Goal: Task Accomplishment & Management: Use online tool/utility

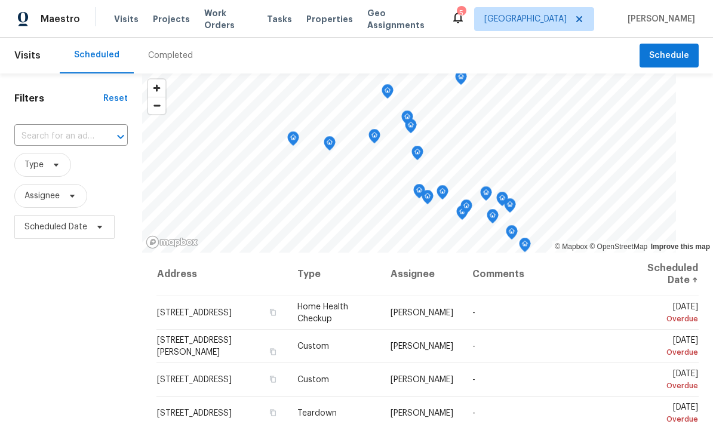
click at [214, 21] on span "Work Orders" at bounding box center [228, 19] width 48 height 24
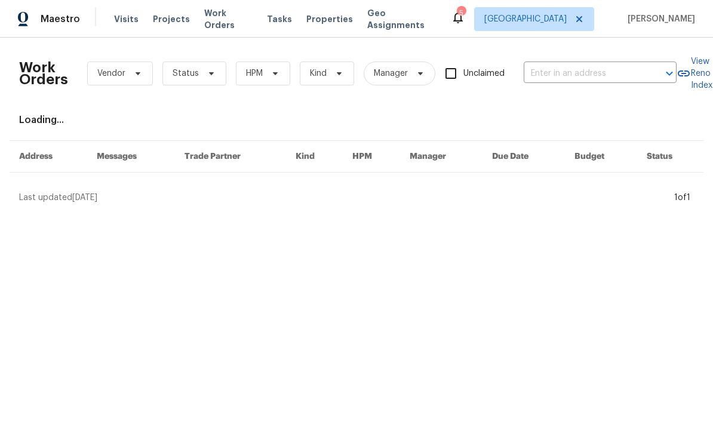
click at [586, 79] on input "text" at bounding box center [583, 73] width 119 height 19
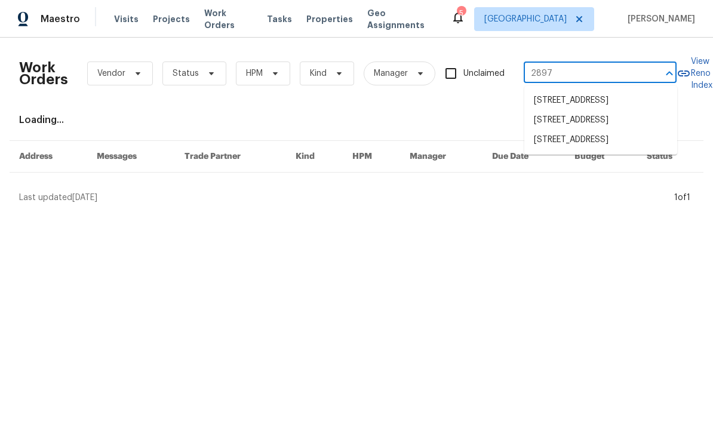
type input "2897"
click at [560, 150] on li "[STREET_ADDRESS]" at bounding box center [600, 140] width 153 height 20
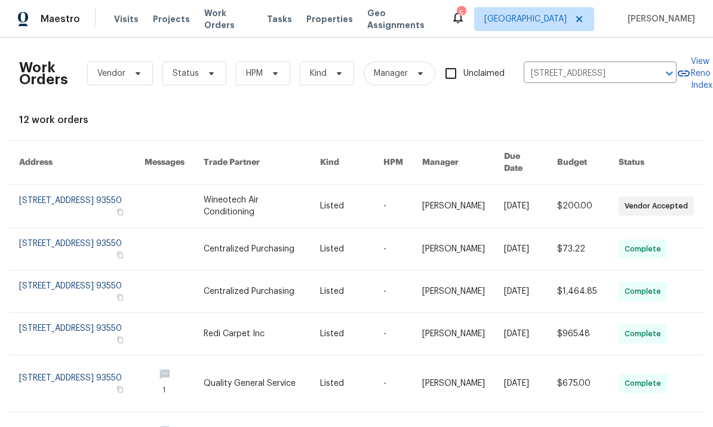
click at [142, 193] on link at bounding box center [81, 205] width 125 height 43
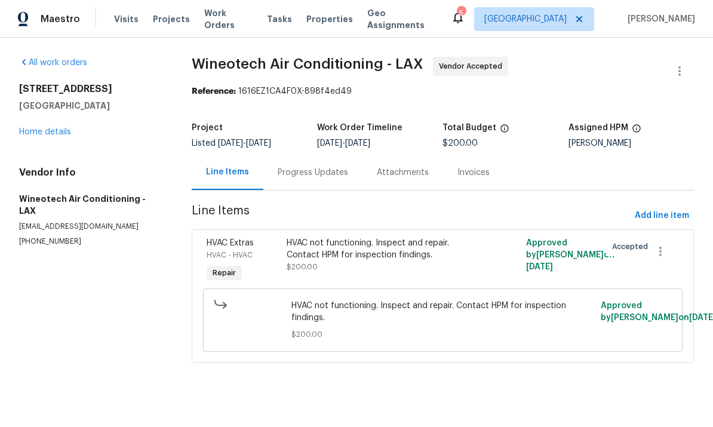
click at [45, 129] on link "Home details" at bounding box center [45, 132] width 52 height 8
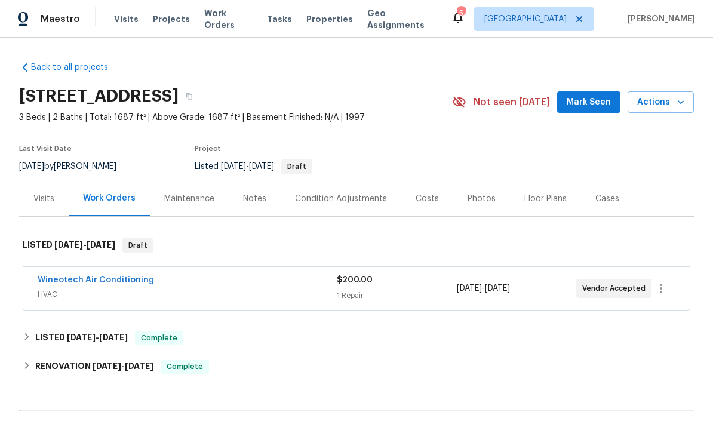
click at [190, 208] on div "Maintenance" at bounding box center [189, 198] width 79 height 35
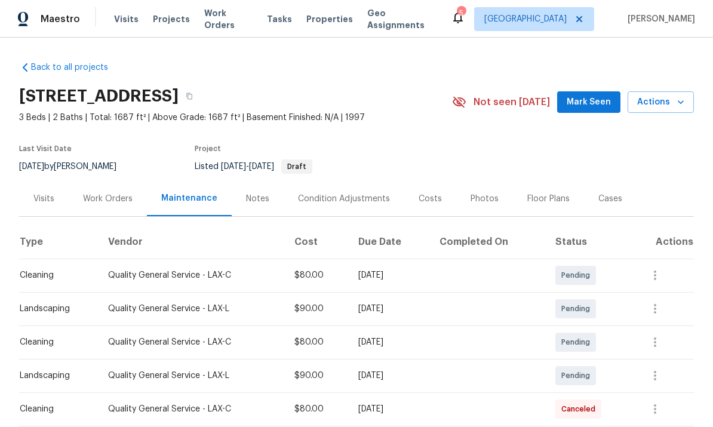
click at [42, 196] on div "Visits" at bounding box center [43, 199] width 21 height 12
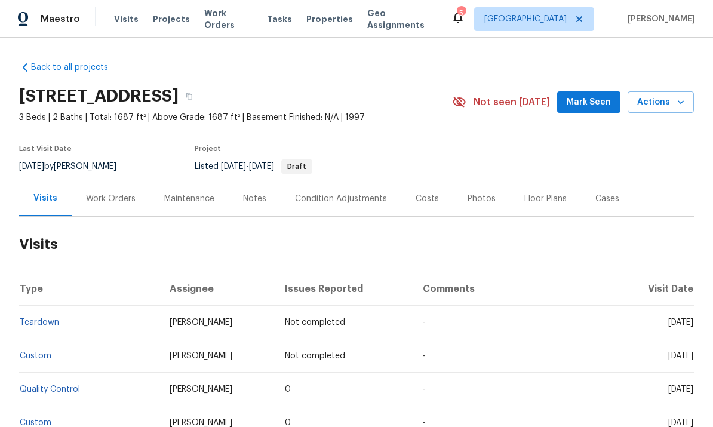
click at [429, 202] on div "Costs" at bounding box center [427, 199] width 23 height 12
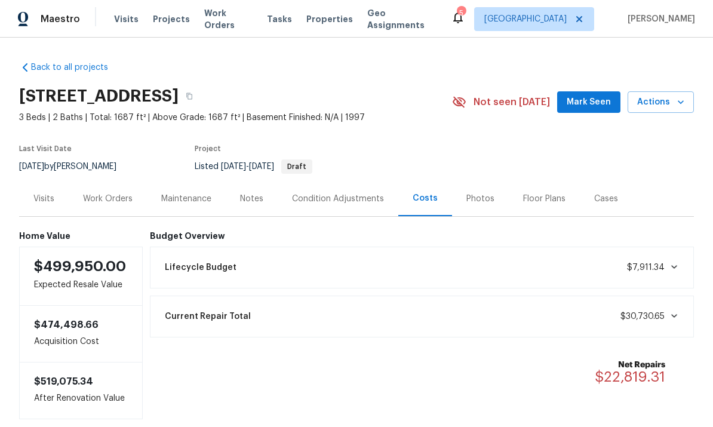
click at [603, 198] on div "Cases" at bounding box center [606, 199] width 24 height 12
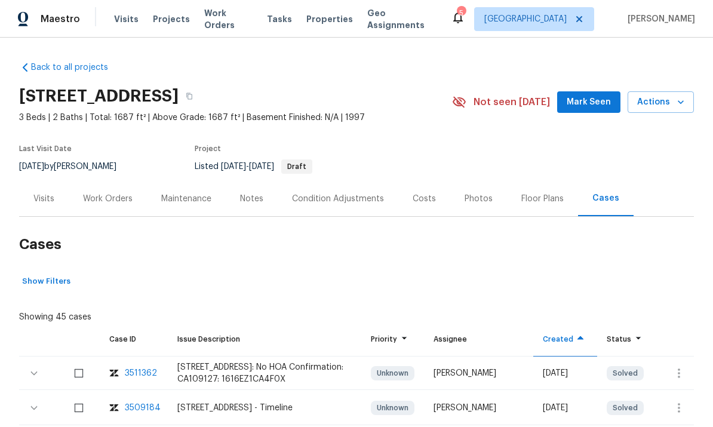
click at [59, 190] on div "Visits" at bounding box center [44, 198] width 50 height 35
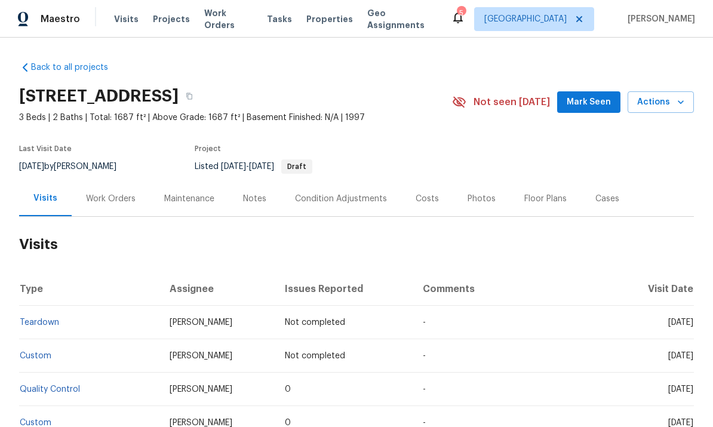
click at [109, 191] on div "Work Orders" at bounding box center [111, 198] width 78 height 35
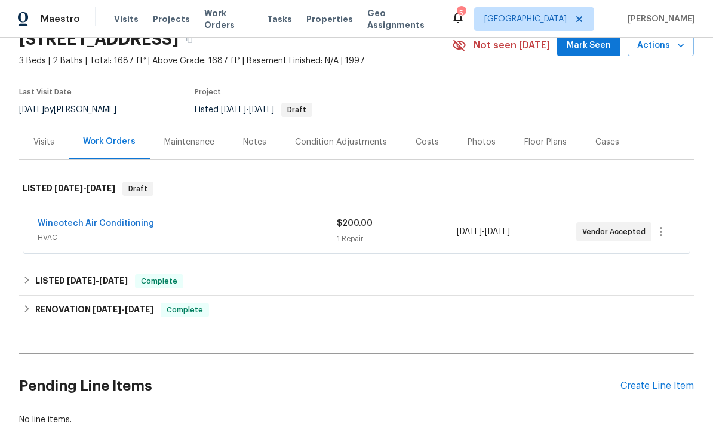
scroll to position [46, 0]
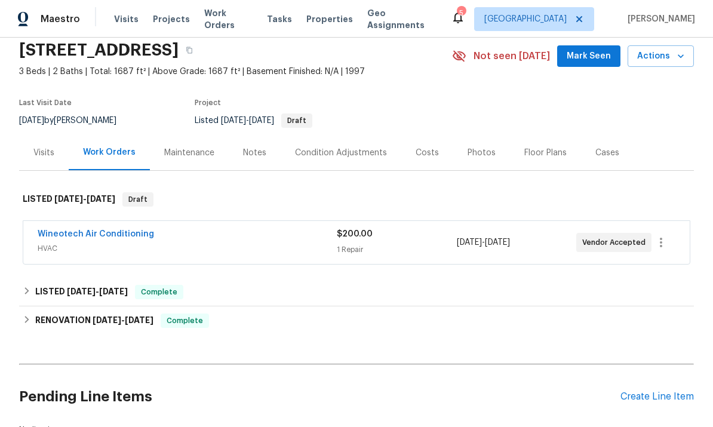
click at [250, 231] on div "Wineotech Air Conditioning" at bounding box center [187, 235] width 299 height 14
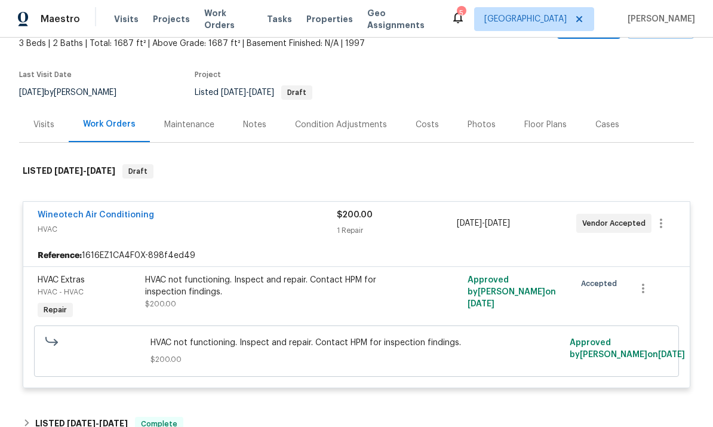
scroll to position [125, 0]
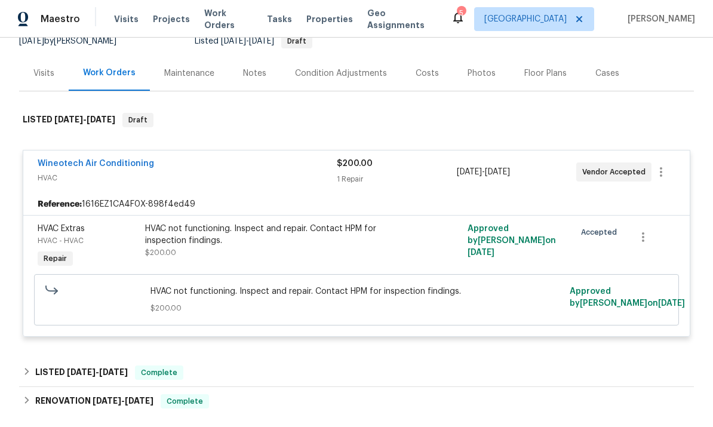
click at [220, 236] on div "HVAC not functioning. Inspect and repair. Contact HPM for inspection findings." at bounding box center [276, 235] width 262 height 24
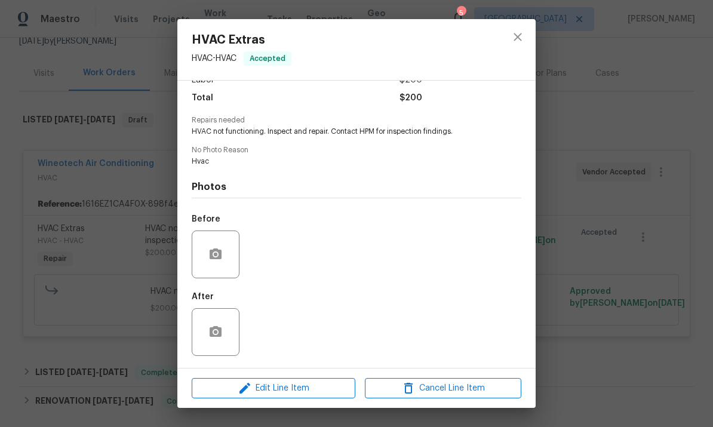
scroll to position [96, 0]
click at [281, 384] on span "Edit Line Item" at bounding box center [273, 388] width 156 height 15
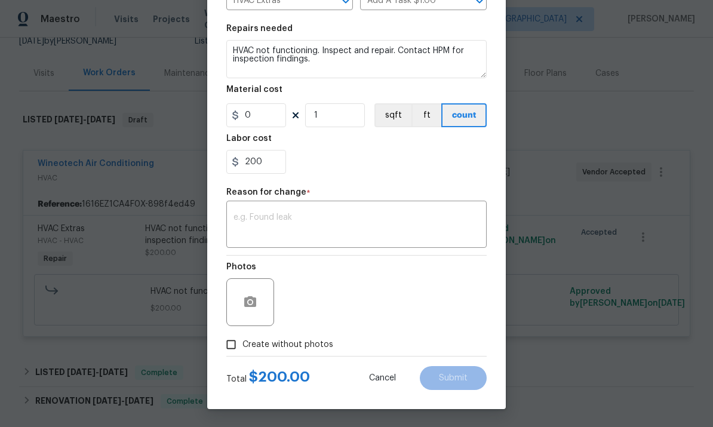
scroll to position [164, 0]
click at [377, 64] on textarea "HVAC not functioning. Inspect and repair. Contact HPM for inspection findings." at bounding box center [356, 59] width 260 height 38
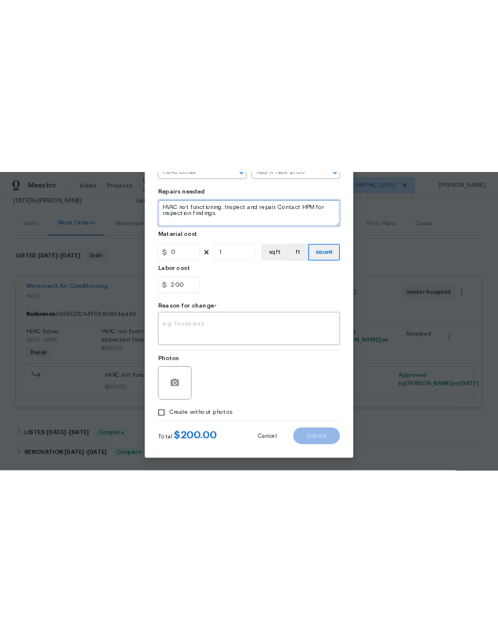
scroll to position [0, 0]
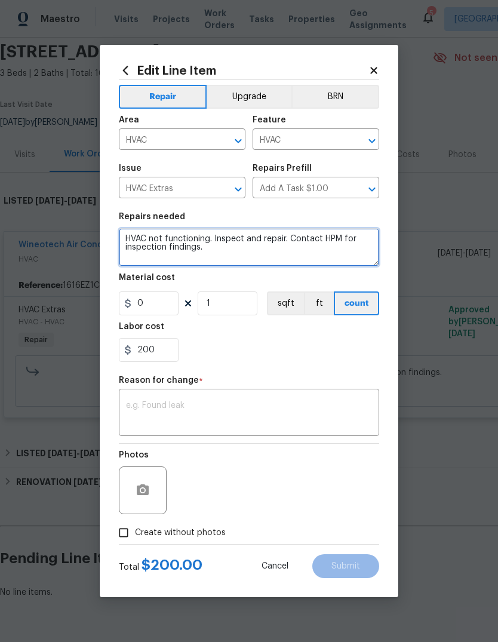
click at [152, 258] on textarea "HVAC not functioning. Inspect and repair. Contact HPM for inspection findings." at bounding box center [249, 247] width 260 height 38
click at [142, 258] on textarea "HVAC not functioning. Inspect and repair. Contact HPM for inspection findings." at bounding box center [249, 247] width 260 height 38
paste textarea "Good morning, Frank. Yes, no problem. For the scope of work that's needs to be …"
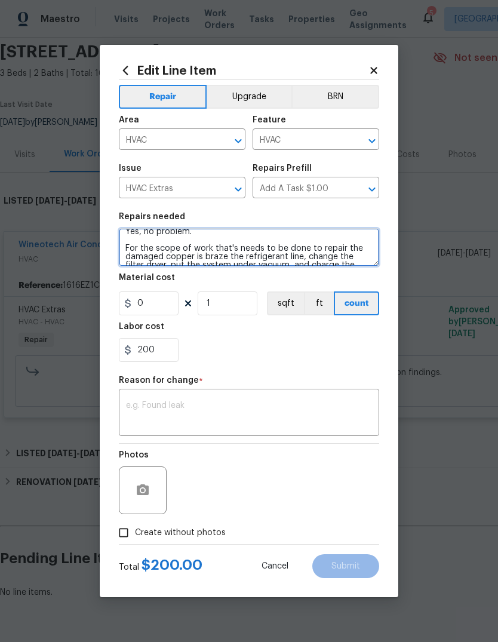
scroll to position [40, 0]
click at [277, 241] on textarea "HVAC not functioning. Inspect and repair. Contact HPM for inspection findings. …" at bounding box center [249, 247] width 260 height 38
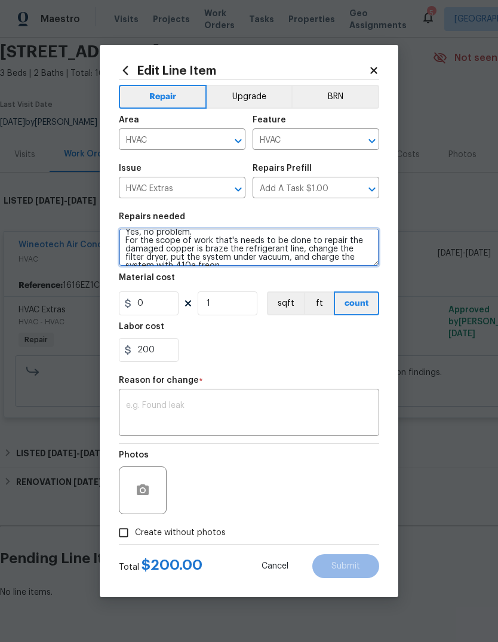
scroll to position [39, 0]
click at [318, 242] on textarea "HVAC not functioning. Inspect and repair. Contact HPM for inspection findings. …" at bounding box center [249, 247] width 260 height 38
click at [323, 241] on textarea "HVAC not functioning. Inspect and repair. Contact HPM for inspection findings. …" at bounding box center [249, 247] width 260 height 38
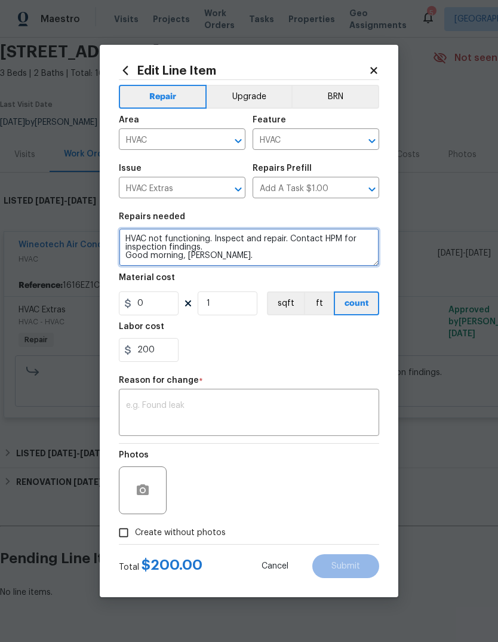
scroll to position [0, 0]
click at [250, 258] on textarea "HVAC not functioning. Inspect and repair. Contact HPM for inspection findings. …" at bounding box center [249, 247] width 260 height 38
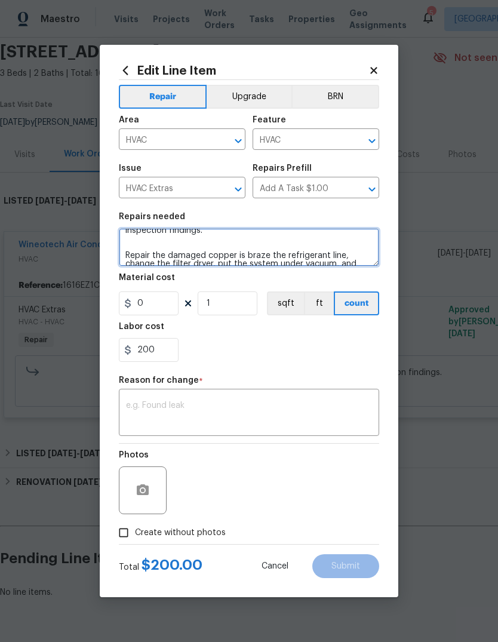
scroll to position [17, 0]
click at [133, 250] on textarea "HVAC not functioning. Inspect and repair. Contact HPM for inspection findings. …" at bounding box center [249, 247] width 260 height 38
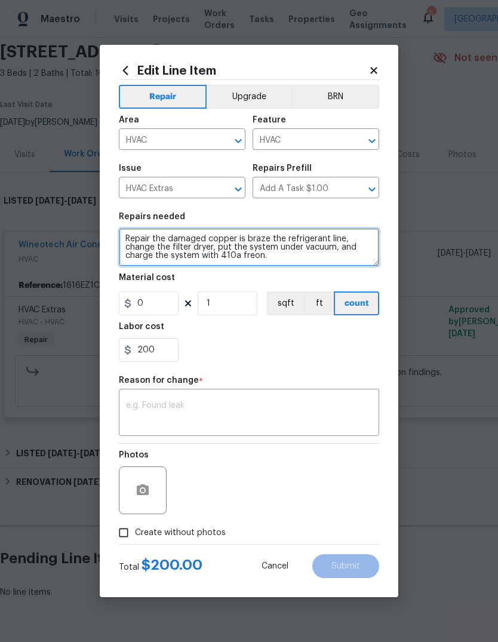
scroll to position [33, 0]
type textarea "HVAC not functioning. Inspect and repair. Contact HPM for inspection findings. …"
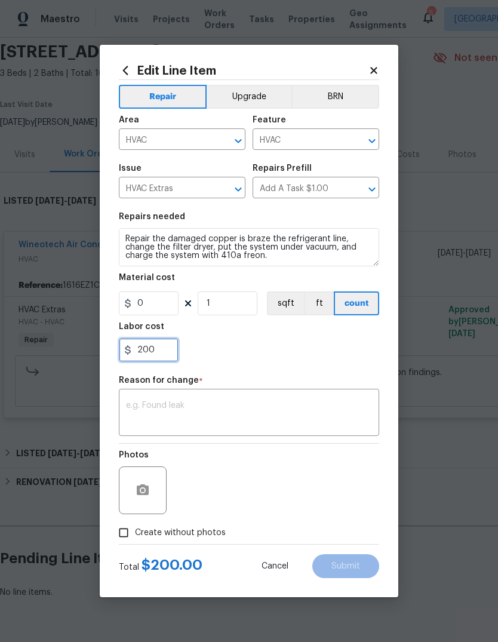
click at [150, 349] on input "200" at bounding box center [149, 350] width 60 height 24
type input "2"
type input "710"
click at [272, 384] on div "Reason for change *" at bounding box center [249, 384] width 260 height 16
click at [264, 405] on textarea at bounding box center [249, 413] width 246 height 25
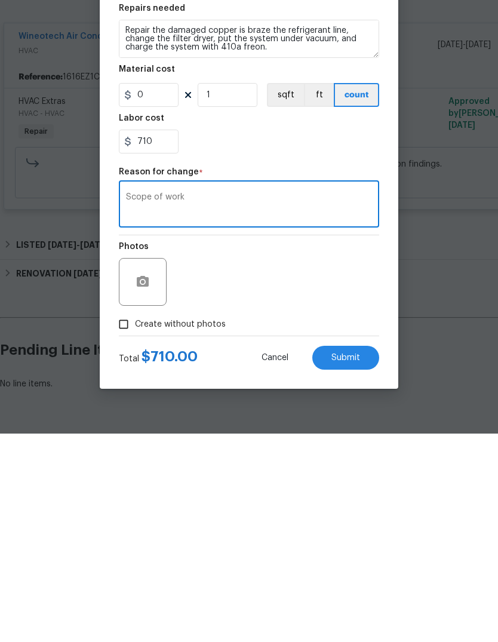
type textarea "Scope of work"
click at [222, 291] on input "1" at bounding box center [228, 303] width 60 height 24
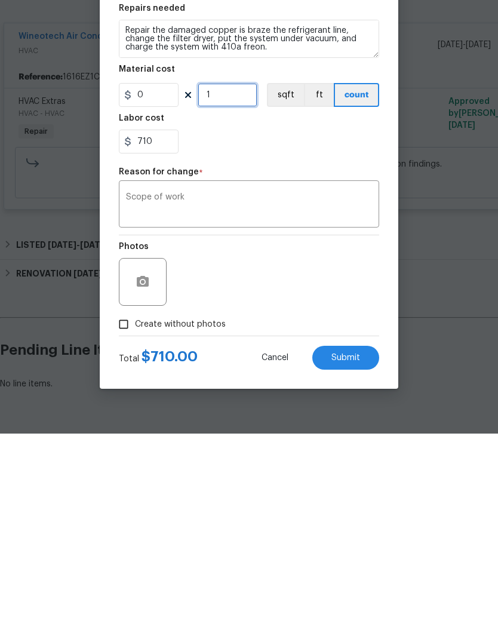
type input "0"
click at [346, 426] on span "Submit" at bounding box center [345, 566] width 29 height 9
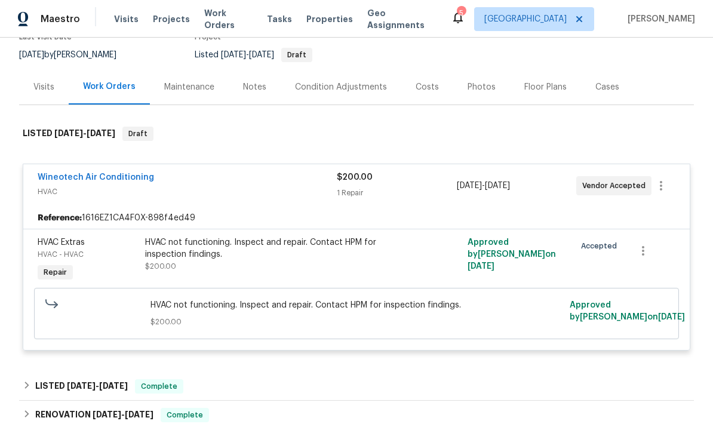
scroll to position [115, 0]
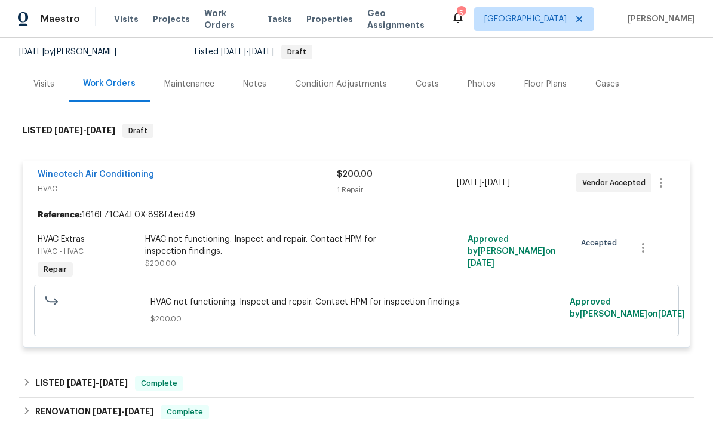
click at [121, 171] on link "Wineotech Air Conditioning" at bounding box center [96, 174] width 116 height 8
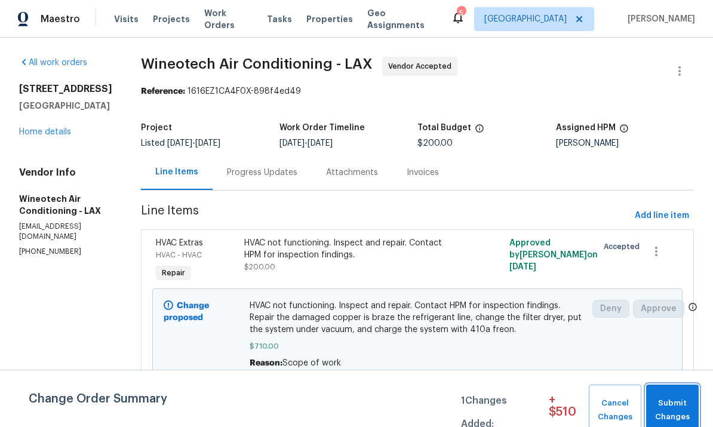
click at [668, 401] on span "Submit Changes" at bounding box center [672, 409] width 41 height 27
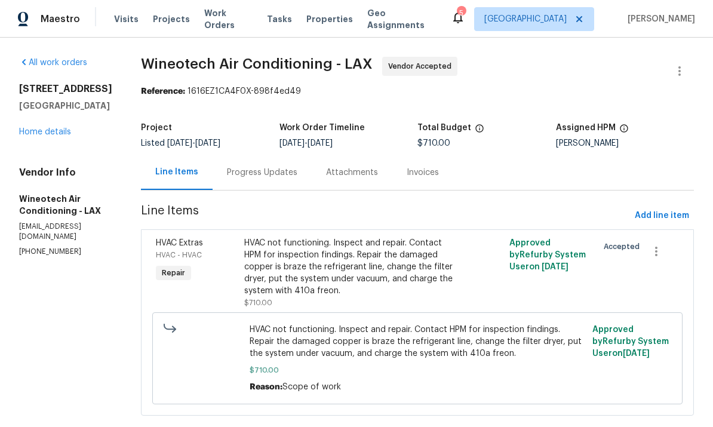
scroll to position [23, 0]
click at [50, 128] on link "Home details" at bounding box center [45, 132] width 52 height 8
